Goal: Task Accomplishment & Management: Complete application form

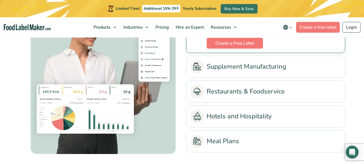
scroll to position [1211, 0]
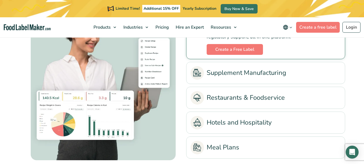
click at [226, 149] on link "Meal Plans" at bounding box center [266, 146] width 150 height 13
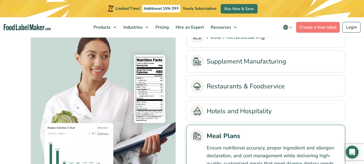
scroll to position [1130, 0]
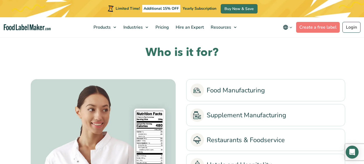
click at [233, 94] on link "Food Manufacturing" at bounding box center [266, 89] width 150 height 13
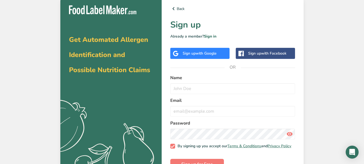
click at [198, 54] on span "with Google" at bounding box center [206, 53] width 21 height 5
click at [193, 54] on div "Sign up with Google" at bounding box center [200, 53] width 34 height 6
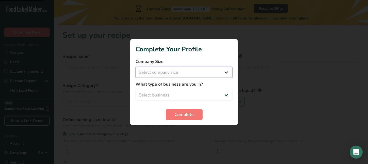
click at [227, 71] on select "Select company size Fewer than 10 Employees 10 to 50 Employees 51 to 500 Employ…" at bounding box center [184, 72] width 97 height 11
select select "1"
click at [136, 67] on select "Select company size Fewer than 10 Employees 10 to 50 Employees 51 to 500 Employ…" at bounding box center [184, 72] width 97 height 11
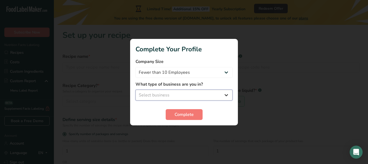
click at [225, 96] on select "Select business Packaged Food Manufacturer Restaurant & Cafe Bakery Meal Plans …" at bounding box center [184, 95] width 97 height 11
select select "1"
click at [136, 90] on select "Select business Packaged Food Manufacturer Restaurant & Cafe Bakery Meal Plans …" at bounding box center [184, 95] width 97 height 11
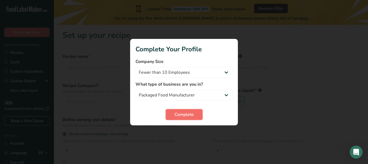
click at [192, 116] on span "Complete" at bounding box center [184, 114] width 19 height 6
